Goal: Task Accomplishment & Management: Complete application form

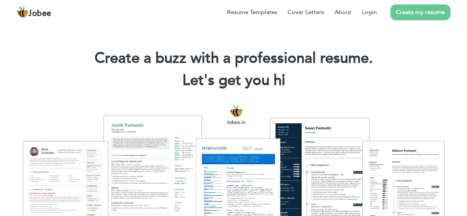
click at [436, 15] on link "Create my resume" at bounding box center [420, 12] width 60 height 16
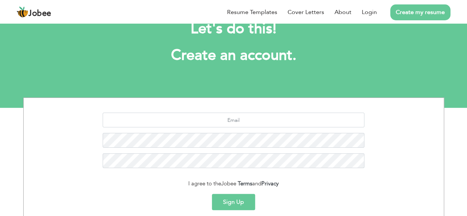
scroll to position [90, 0]
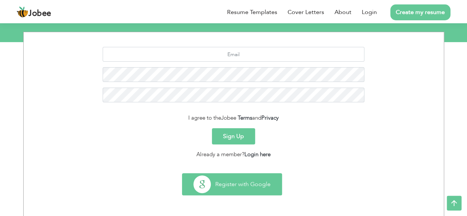
click at [256, 178] on button "Register with Google" at bounding box center [231, 183] width 99 height 21
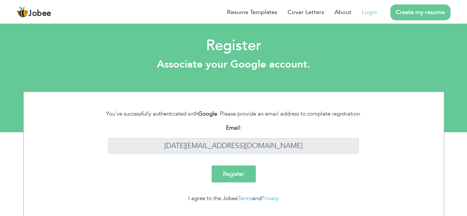
click at [237, 169] on input "Register" at bounding box center [233, 173] width 44 height 17
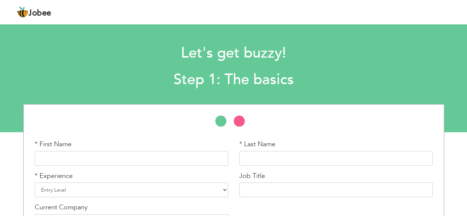
scroll to position [51, 0]
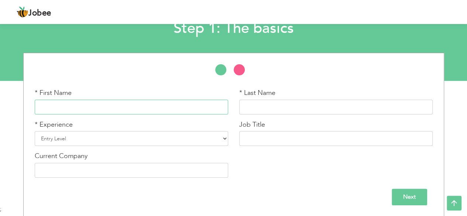
click at [214, 104] on input "text" at bounding box center [131, 107] width 193 height 15
type input "R"
click at [203, 147] on div "* Experience Entry Level Less than 1 Year 1 Year 2 Years 3 Years 4 Years 5 Year…" at bounding box center [131, 136] width 204 height 32
click at [199, 138] on select "Entry Level Less than 1 Year 1 Year 2 Years 3 Years 4 Years 5 Years 6 Years 7 Y…" at bounding box center [131, 138] width 193 height 15
select select "7"
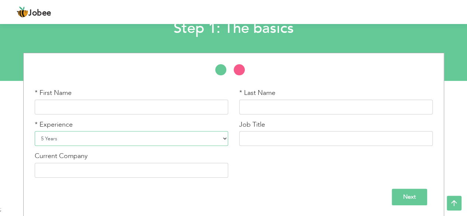
click at [35, 131] on select "Entry Level Less than 1 Year 1 Year 2 Years 3 Years 4 Years 5 Years 6 Years 7 Y…" at bounding box center [131, 138] width 193 height 15
click at [121, 102] on input "text" at bounding box center [131, 107] width 193 height 15
type input "m"
type input "[PERSON_NAME]"
click at [250, 102] on input "text" at bounding box center [335, 107] width 193 height 15
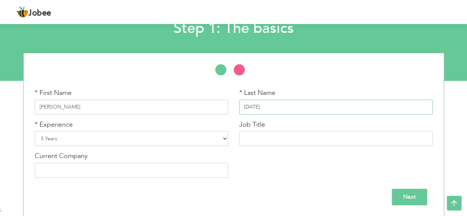
type input "[DATE]"
click at [207, 141] on select "Entry Level Less than 1 Year 1 Year 2 Years 3 Years 4 Years 5 Years 6 Years 7 Y…" at bounding box center [131, 138] width 193 height 15
select select "5"
click at [35, 131] on select "Entry Level Less than 1 Year 1 Year 2 Years 3 Years 4 Years 5 Years 6 Years 7 Y…" at bounding box center [131, 138] width 193 height 15
click at [260, 138] on input "text" at bounding box center [335, 138] width 193 height 15
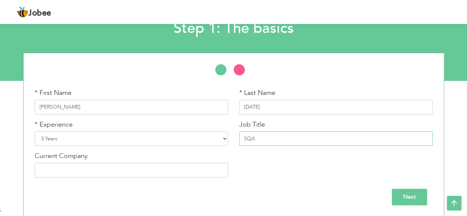
type input "SQA"
click at [210, 170] on input "text" at bounding box center [131, 170] width 193 height 15
type input "Softpers Interactive"
click at [408, 195] on input "Next" at bounding box center [408, 196] width 35 height 17
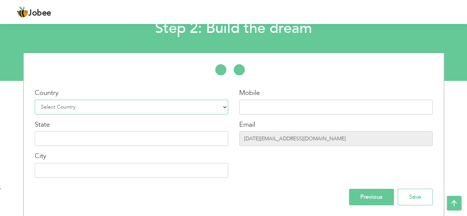
click at [175, 108] on select "Select Country [GEOGRAPHIC_DATA] [GEOGRAPHIC_DATA] [GEOGRAPHIC_DATA] [US_STATE]…" at bounding box center [131, 107] width 193 height 15
select select "166"
click at [35, 100] on select "Select Country [GEOGRAPHIC_DATA] [GEOGRAPHIC_DATA] [GEOGRAPHIC_DATA] [US_STATE]…" at bounding box center [131, 107] width 193 height 15
click at [267, 108] on input "text" at bounding box center [335, 107] width 193 height 15
type input "[PHONE_NUMBER]"
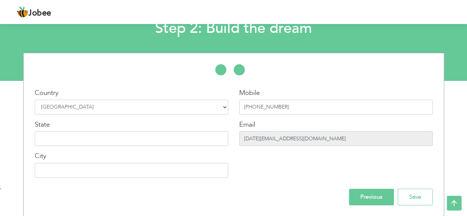
click at [299, 138] on input "[DATE][EMAIL_ADDRESS][DOMAIN_NAME]" at bounding box center [335, 138] width 193 height 15
